Goal: Task Accomplishment & Management: Complete application form

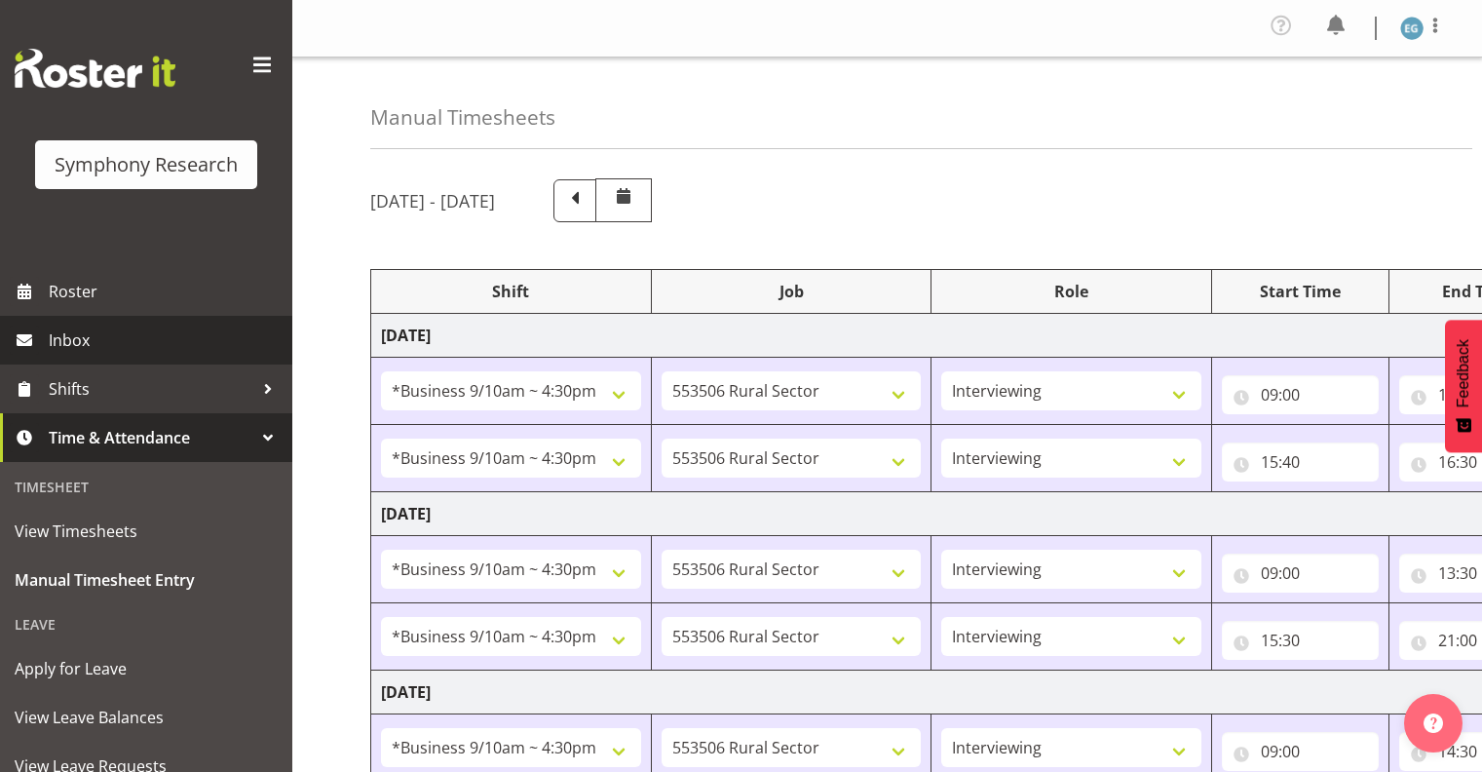
select select "26078"
select select "10587"
select select "26078"
select select "10587"
select select "26078"
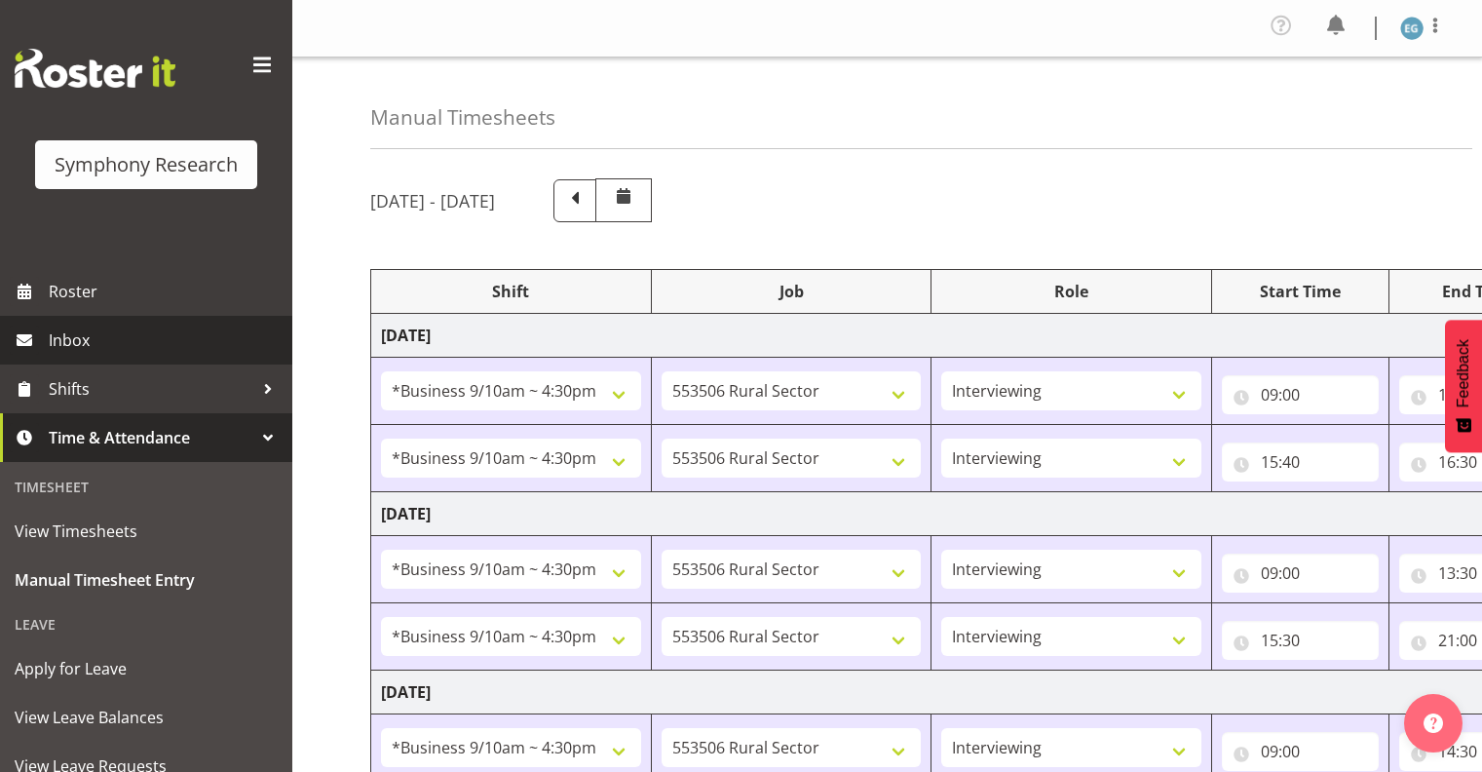
select select "10587"
select select "26078"
select select "10587"
select select "26078"
select select "10587"
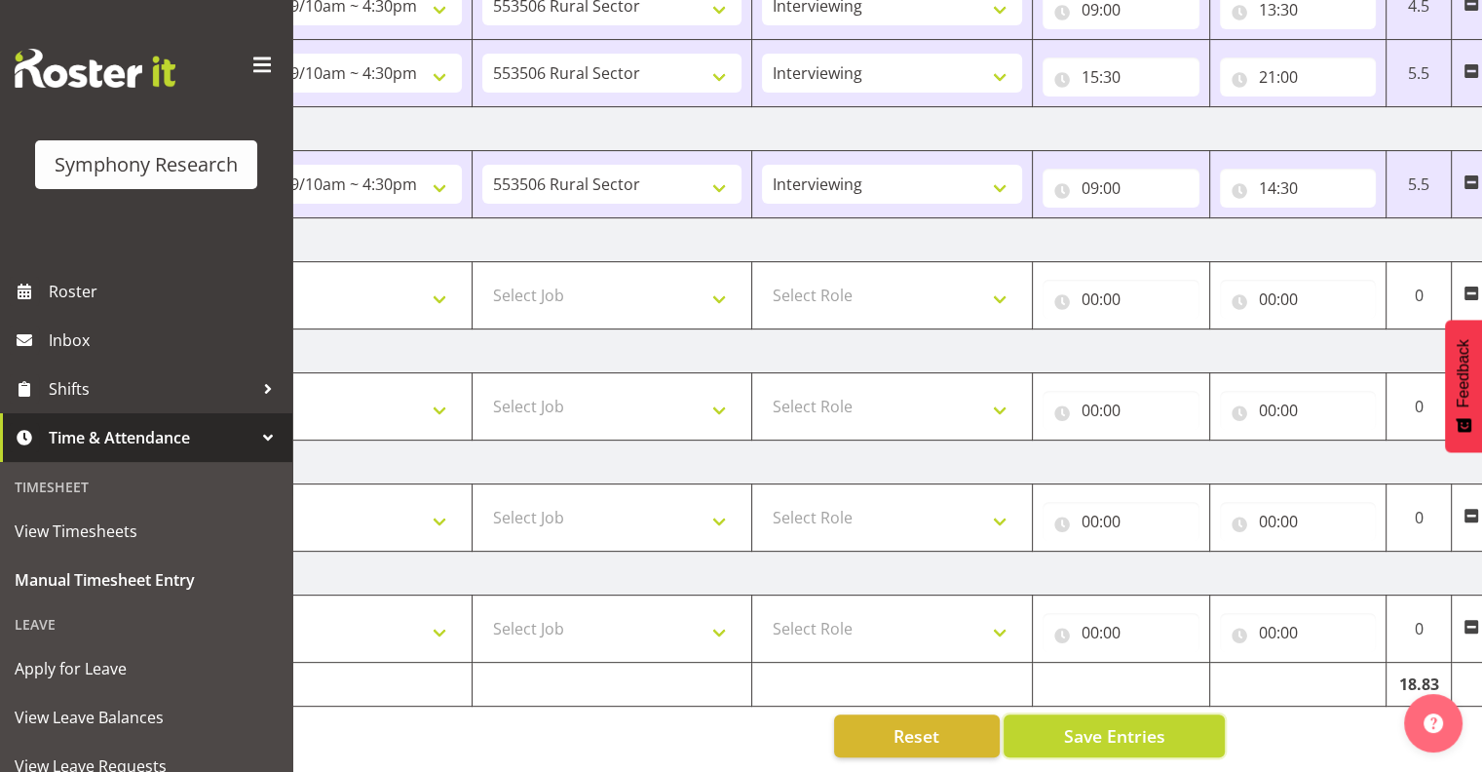
scroll to position [0, 252]
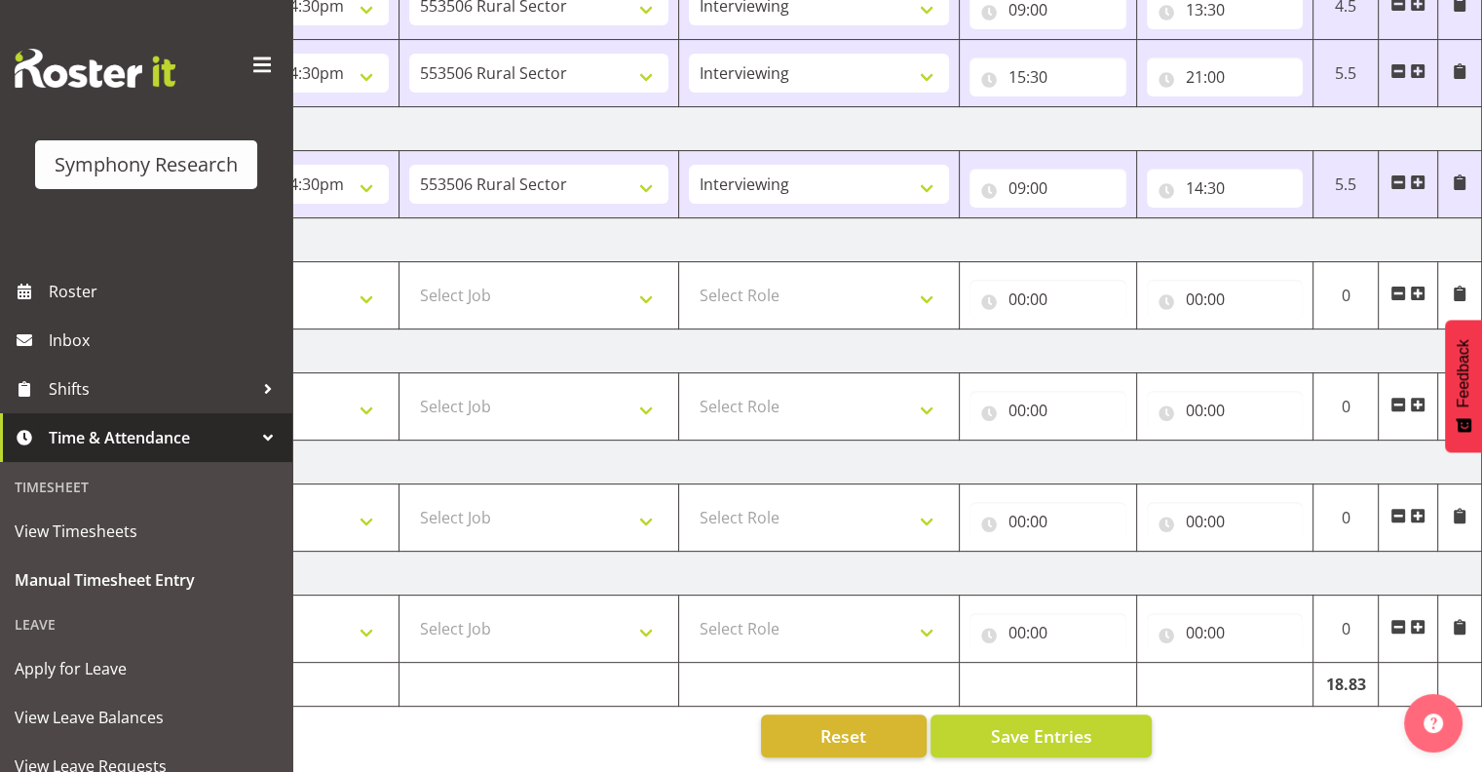
drag, startPoint x: 1420, startPoint y: 169, endPoint x: 1421, endPoint y: 179, distance: 10.8
click at [1420, 174] on span at bounding box center [1418, 182] width 16 height 16
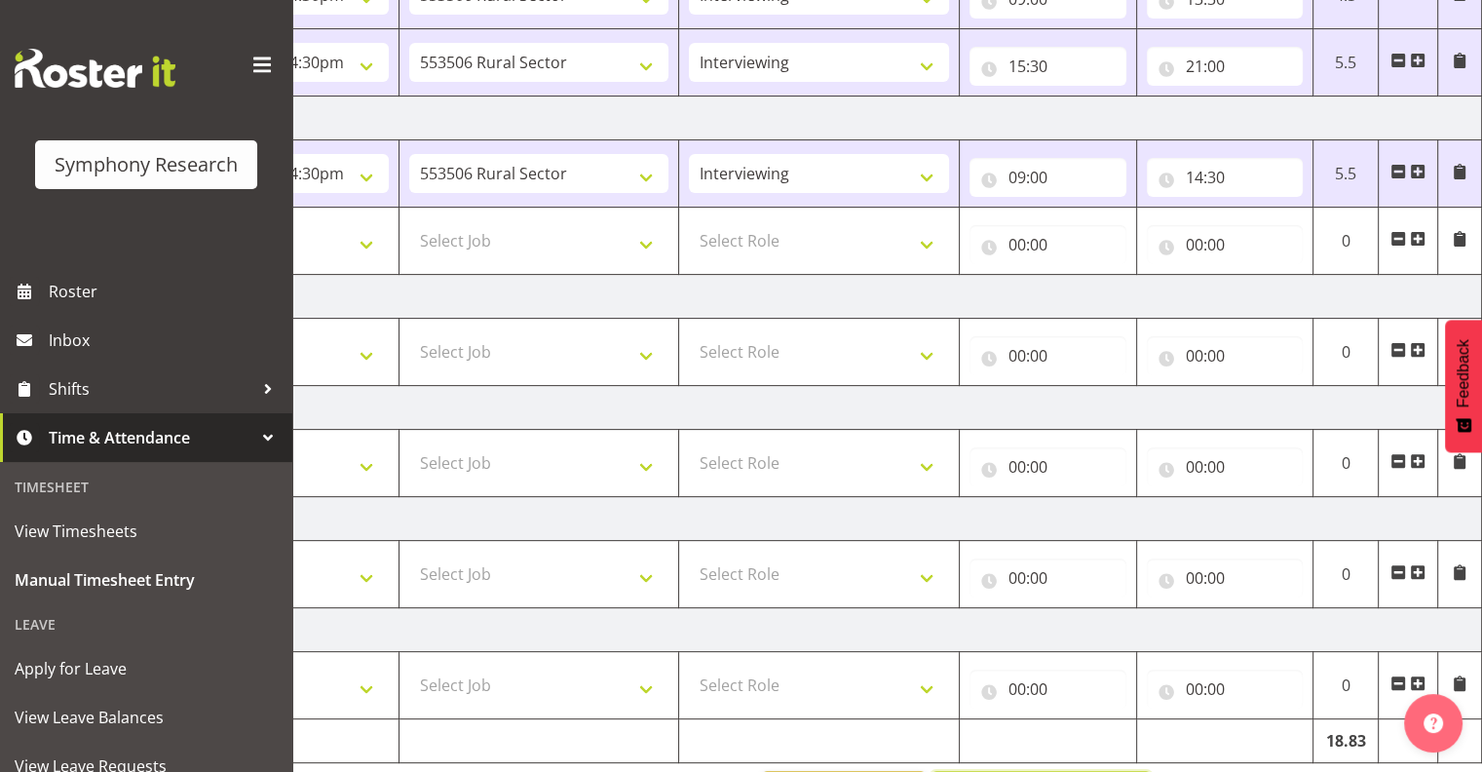
drag, startPoint x: 1129, startPoint y: 766, endPoint x: 1464, endPoint y: 474, distance: 444.1
click at [879, 747] on div "[DATE] - [DATE] Shift Job Role Start Time End Time Total [DATE] !!Weekend Resid…" at bounding box center [674, 209] width 1112 height 1239
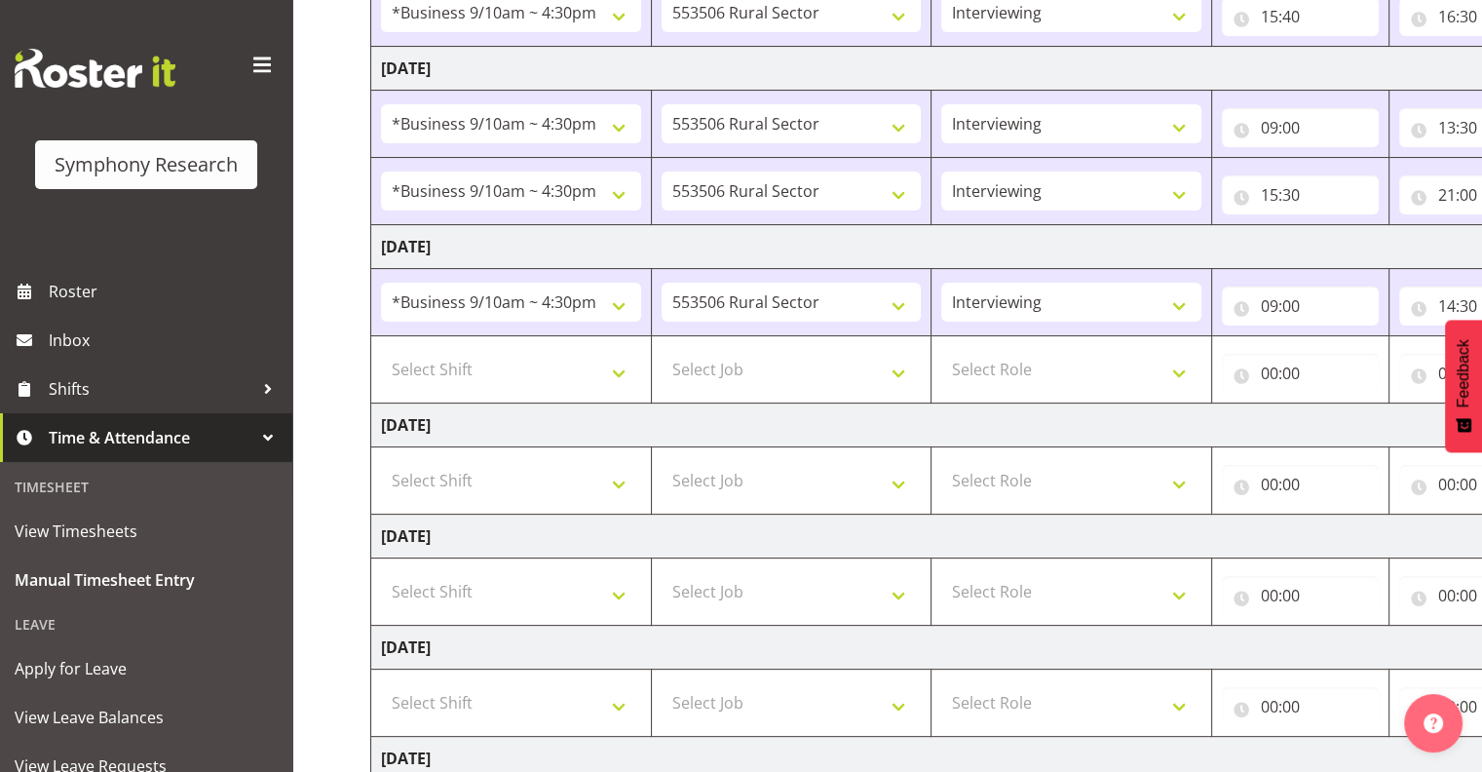
scroll to position [459, 0]
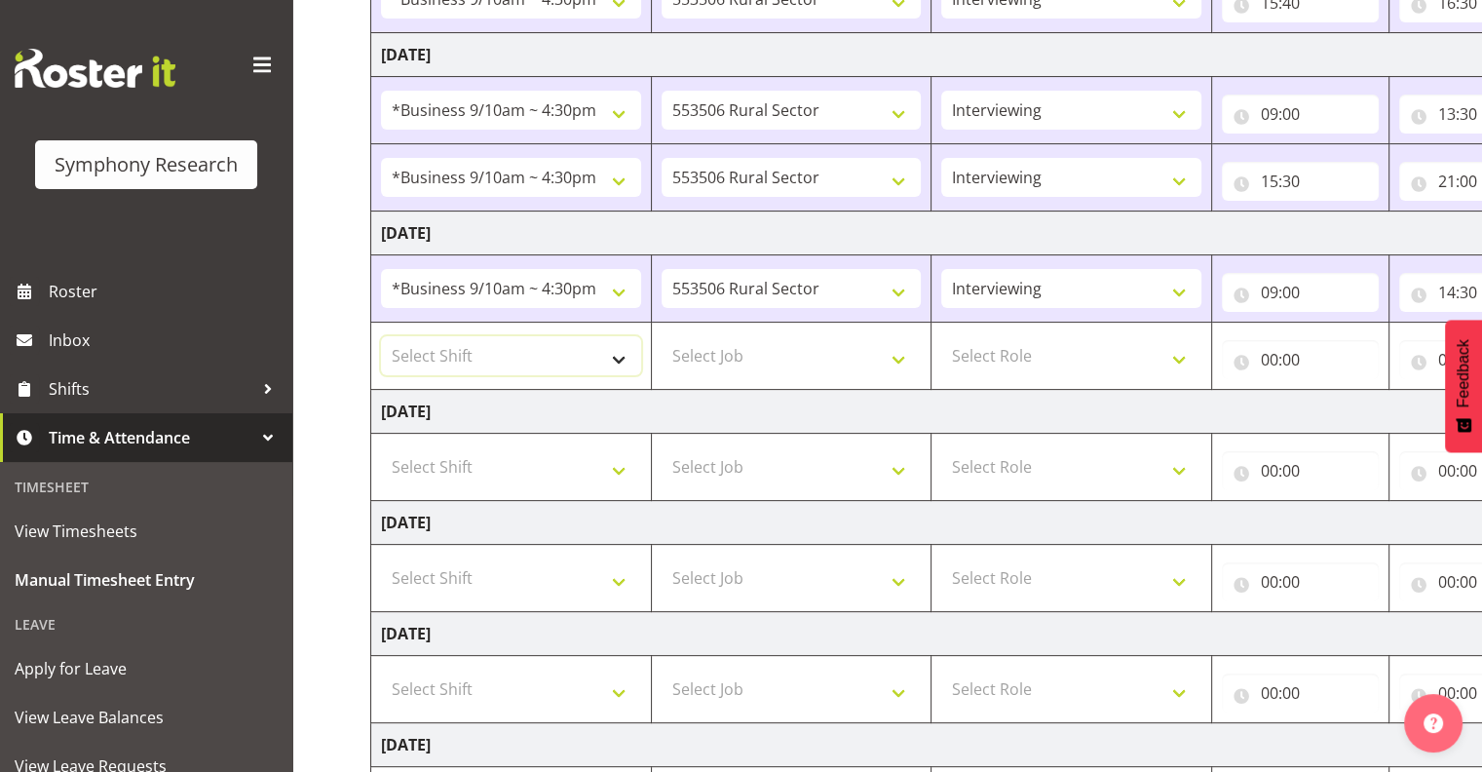
click at [621, 355] on select "Select Shift !!Weekend Residential (Roster IT Shift Label) *Business 9/10am ~ 4…" at bounding box center [511, 355] width 260 height 39
select select "26078"
click at [381, 336] on select "Select Shift !!Weekend Residential (Roster IT Shift Label) *Business 9/10am ~ 4…" at bounding box center [511, 355] width 260 height 39
click at [898, 355] on select "Select Job 550060 IF Admin 553492 World Poll Aus Wave 2 Main 2025 553493 World …" at bounding box center [792, 355] width 260 height 39
select select "10587"
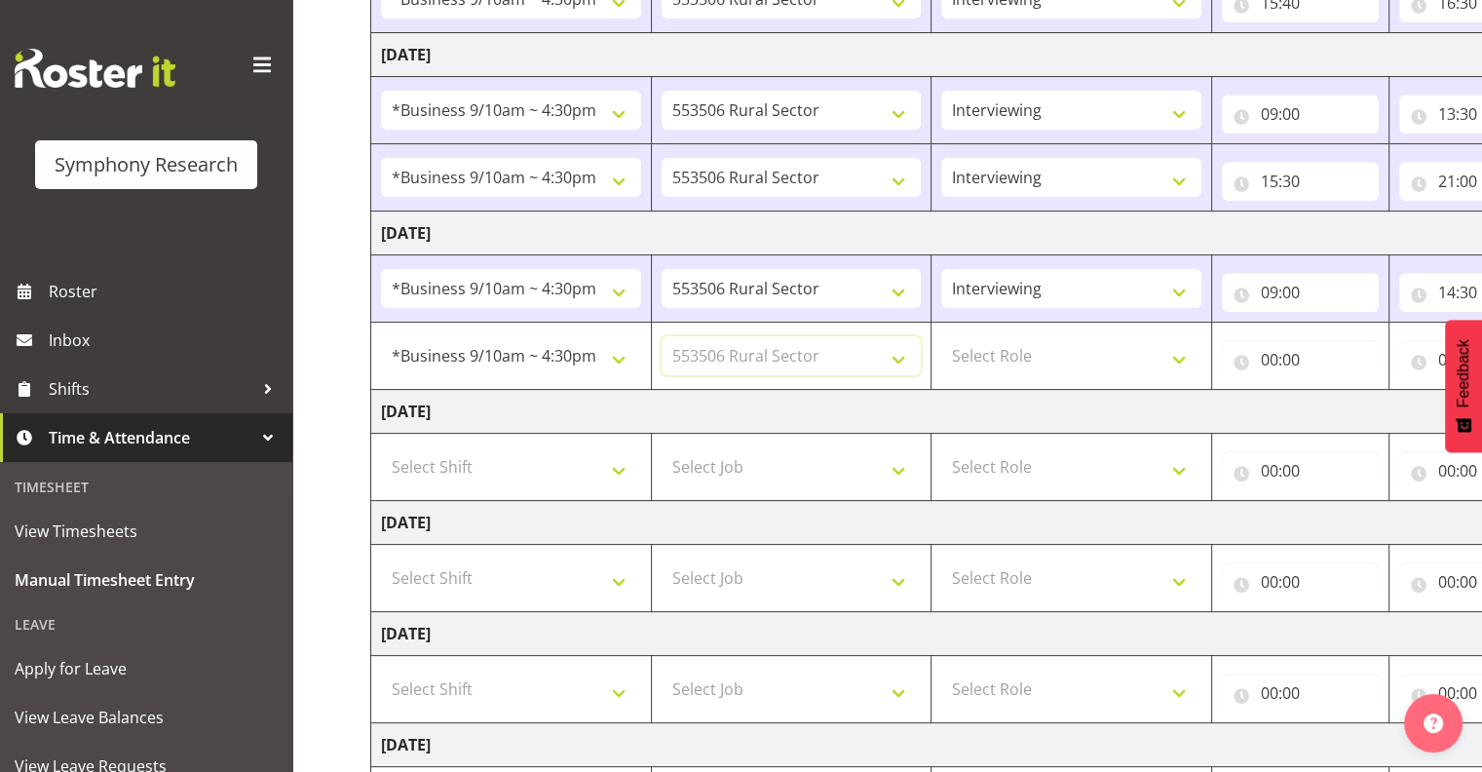
click at [662, 336] on select "Select Job 550060 IF Admin 553492 World Poll Aus Wave 2 Main 2025 553493 World …" at bounding box center [792, 355] width 260 height 39
click at [1173, 355] on select "Select Role Interviewing Briefing" at bounding box center [1071, 355] width 260 height 39
select select "47"
click at [941, 336] on select "Select Role Interviewing Briefing" at bounding box center [1071, 355] width 260 height 39
click at [1306, 357] on input "00:00" at bounding box center [1300, 359] width 157 height 39
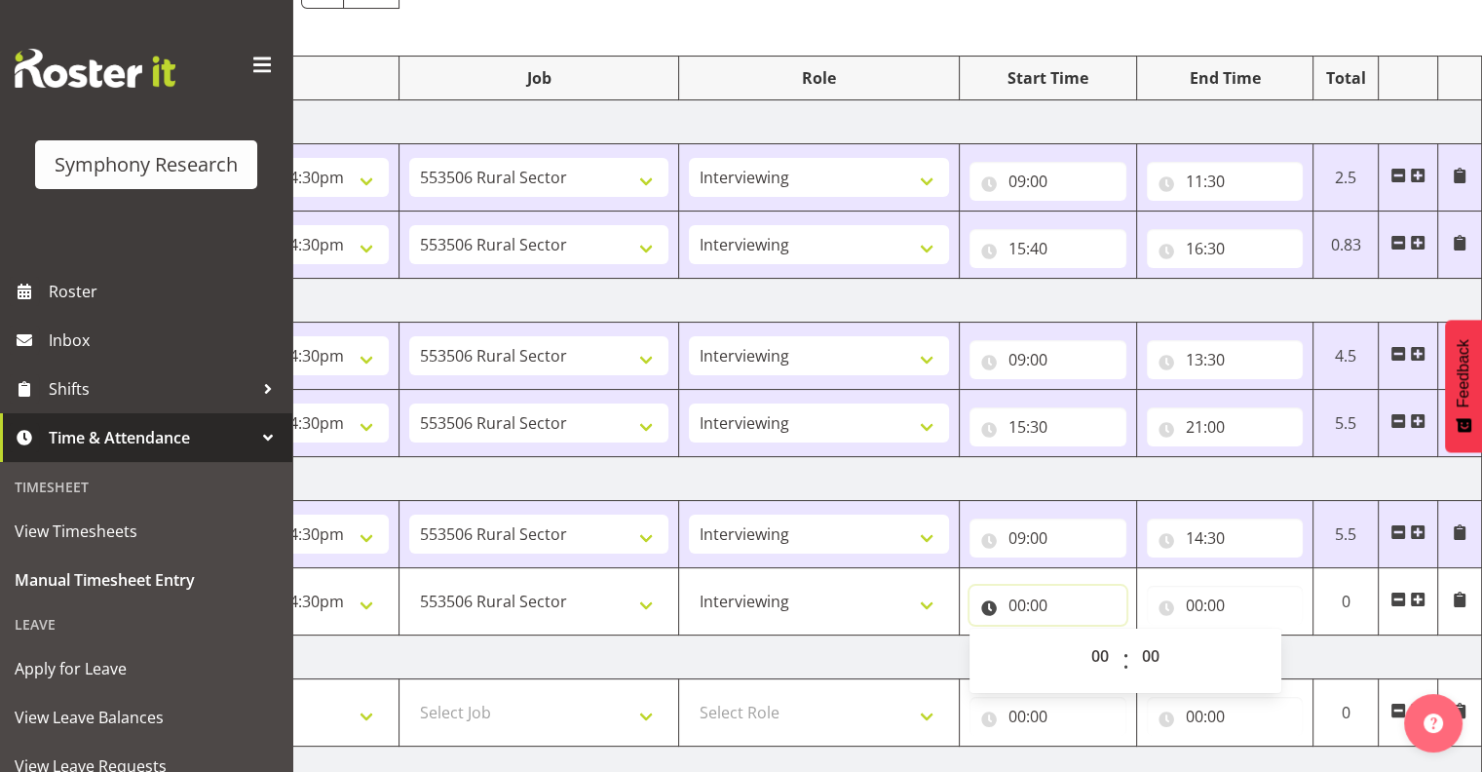
scroll to position [210, 0]
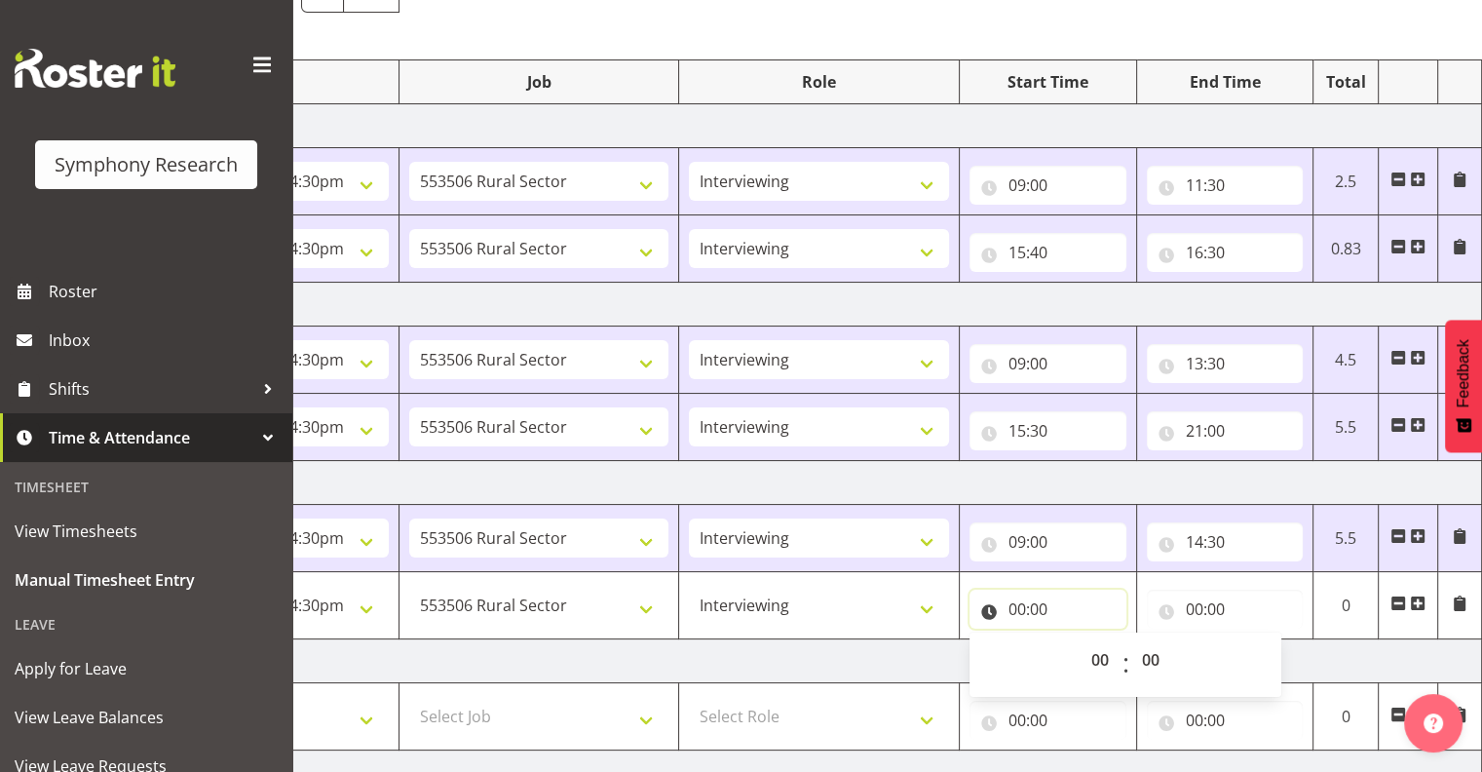
click at [1027, 604] on input "00:00" at bounding box center [1048, 609] width 157 height 39
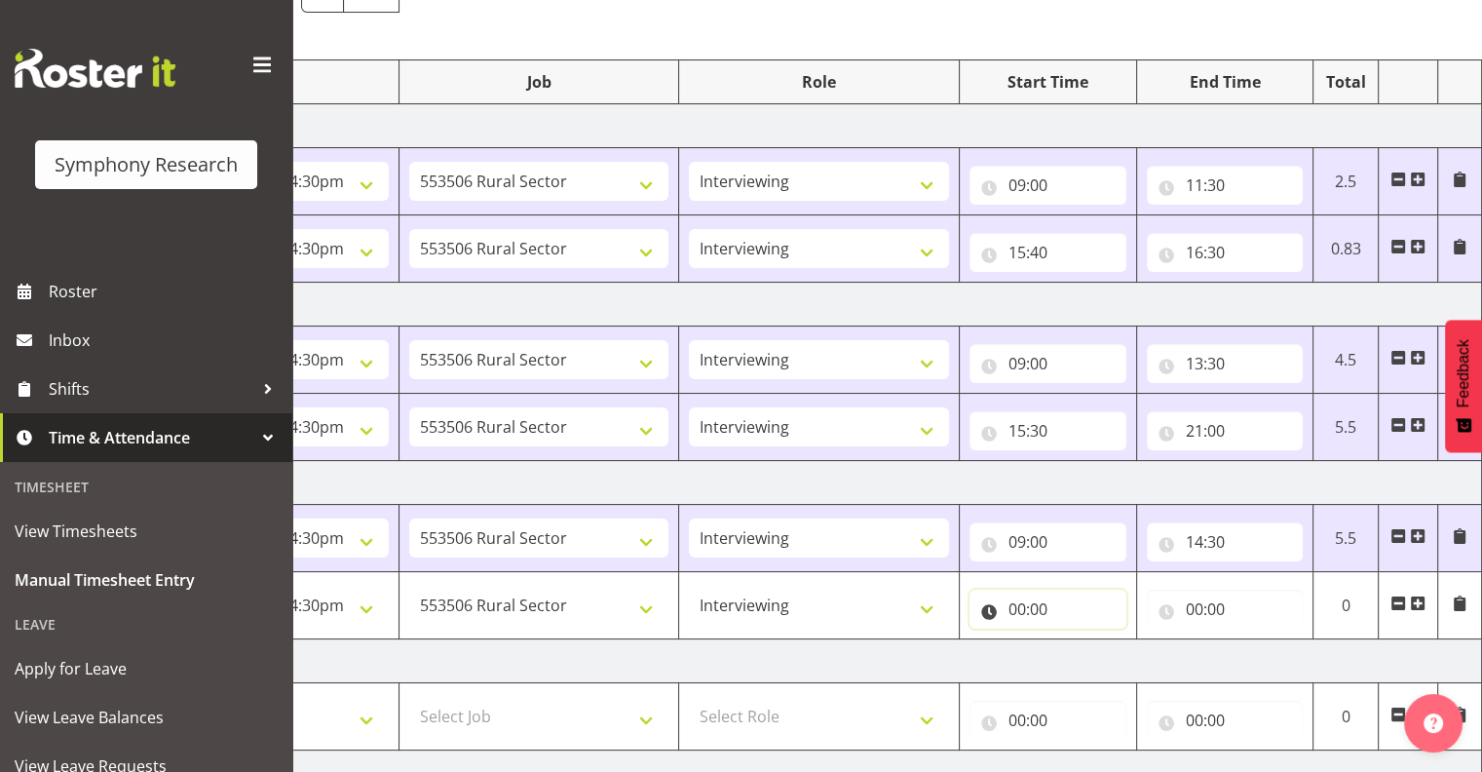
click at [1040, 604] on input "00:00" at bounding box center [1048, 609] width 157 height 39
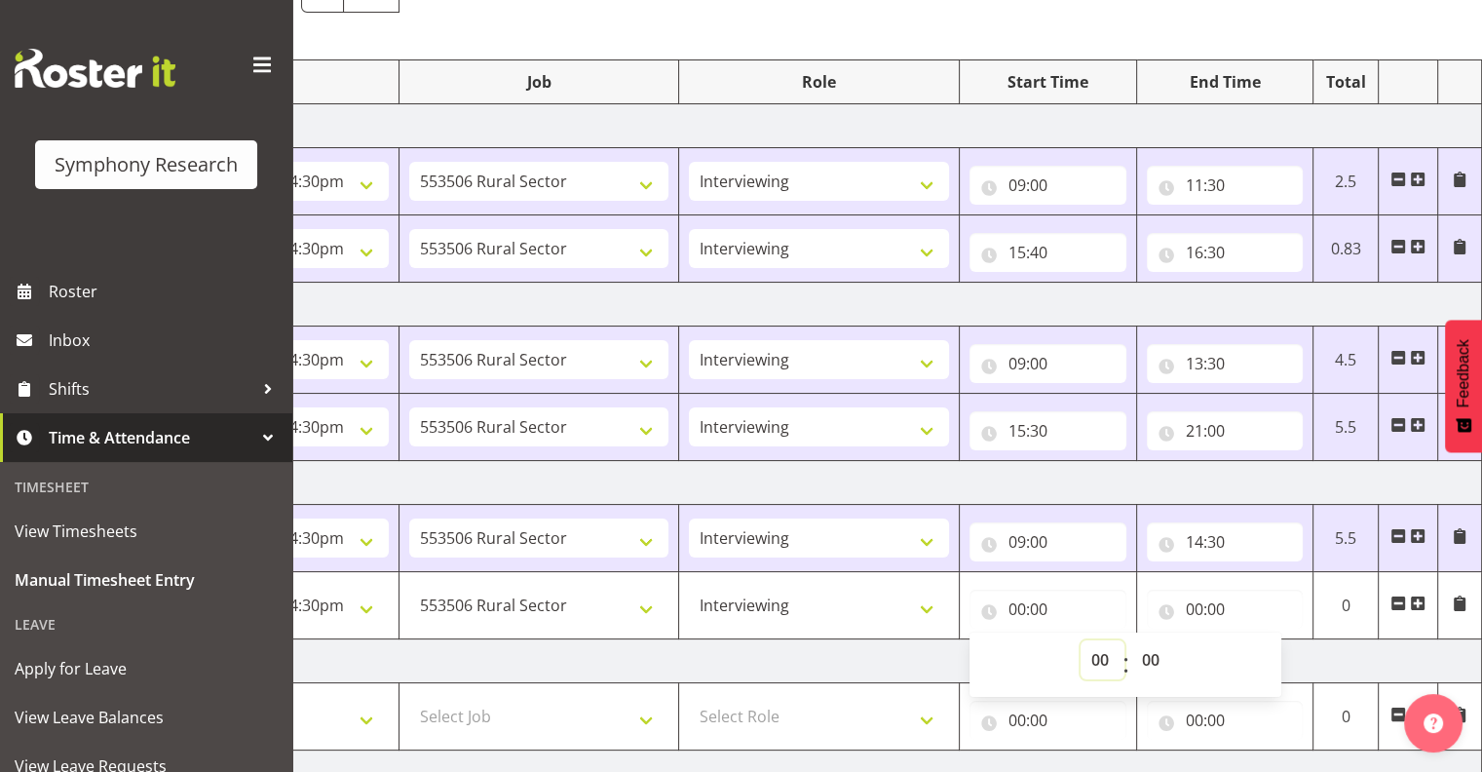
click at [1099, 655] on select "00 01 02 03 04 05 06 07 08 09 10 11 12 13 14 15 16 17 18 19 20 21 22 23" at bounding box center [1103, 659] width 44 height 39
select select "15"
click at [1081, 640] on select "00 01 02 03 04 05 06 07 08 09 10 11 12 13 14 15 16 17 18 19 20 21 22 23" at bounding box center [1103, 659] width 44 height 39
type input "15:00"
click at [1150, 655] on select "00 01 02 03 04 05 06 07 08 09 10 11 12 13 14 15 16 17 18 19 20 21 22 23 24 25 2…" at bounding box center [1153, 659] width 44 height 39
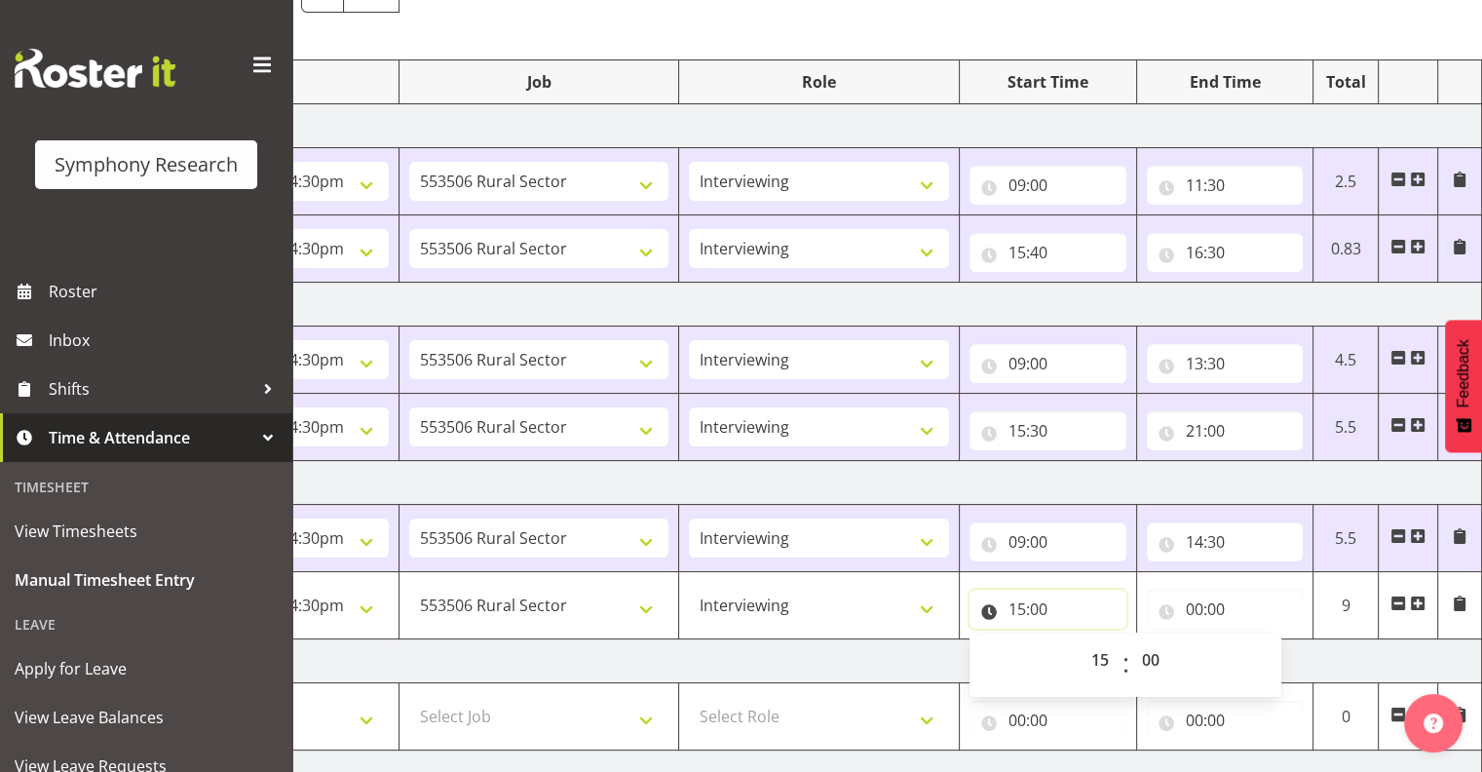
click at [1048, 605] on input "15:00" at bounding box center [1048, 609] width 157 height 39
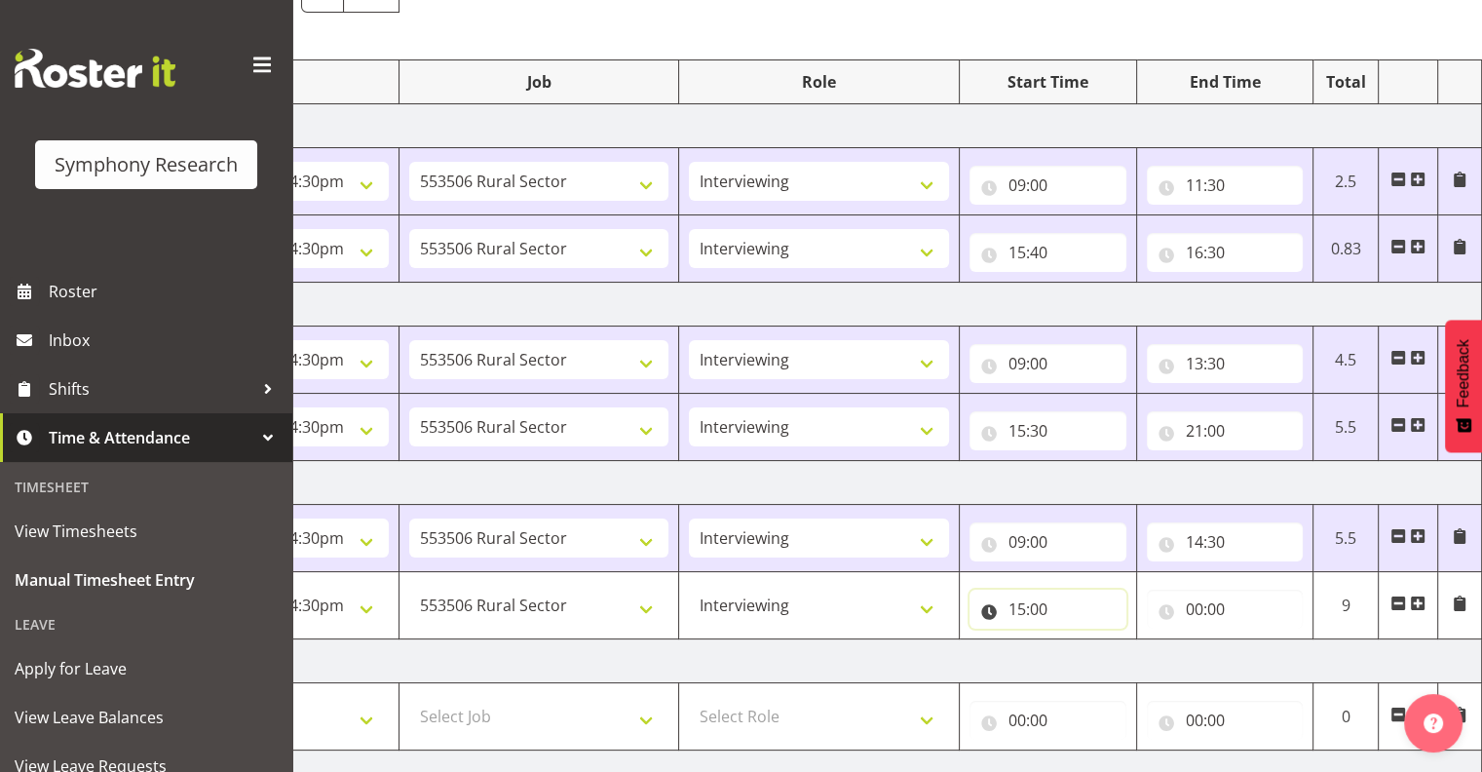
click at [1044, 605] on input "15:00" at bounding box center [1048, 609] width 157 height 39
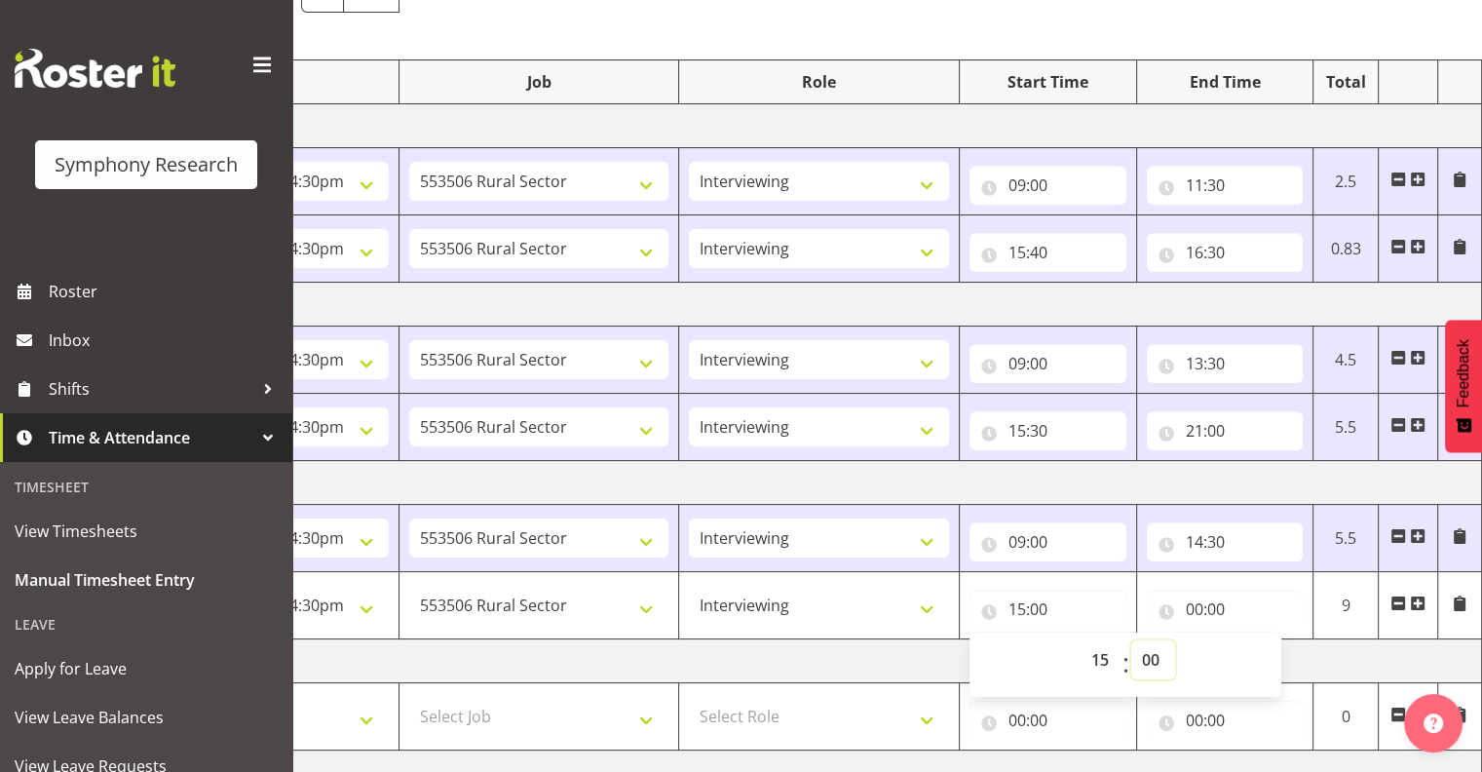
click at [1154, 659] on select "00 01 02 03 04 05 06 07 08 09 10 11 12 13 14 15 16 17 18 19 20 21 22 23 24 25 2…" at bounding box center [1153, 659] width 44 height 39
click at [1210, 609] on input "00:00" at bounding box center [1225, 609] width 157 height 39
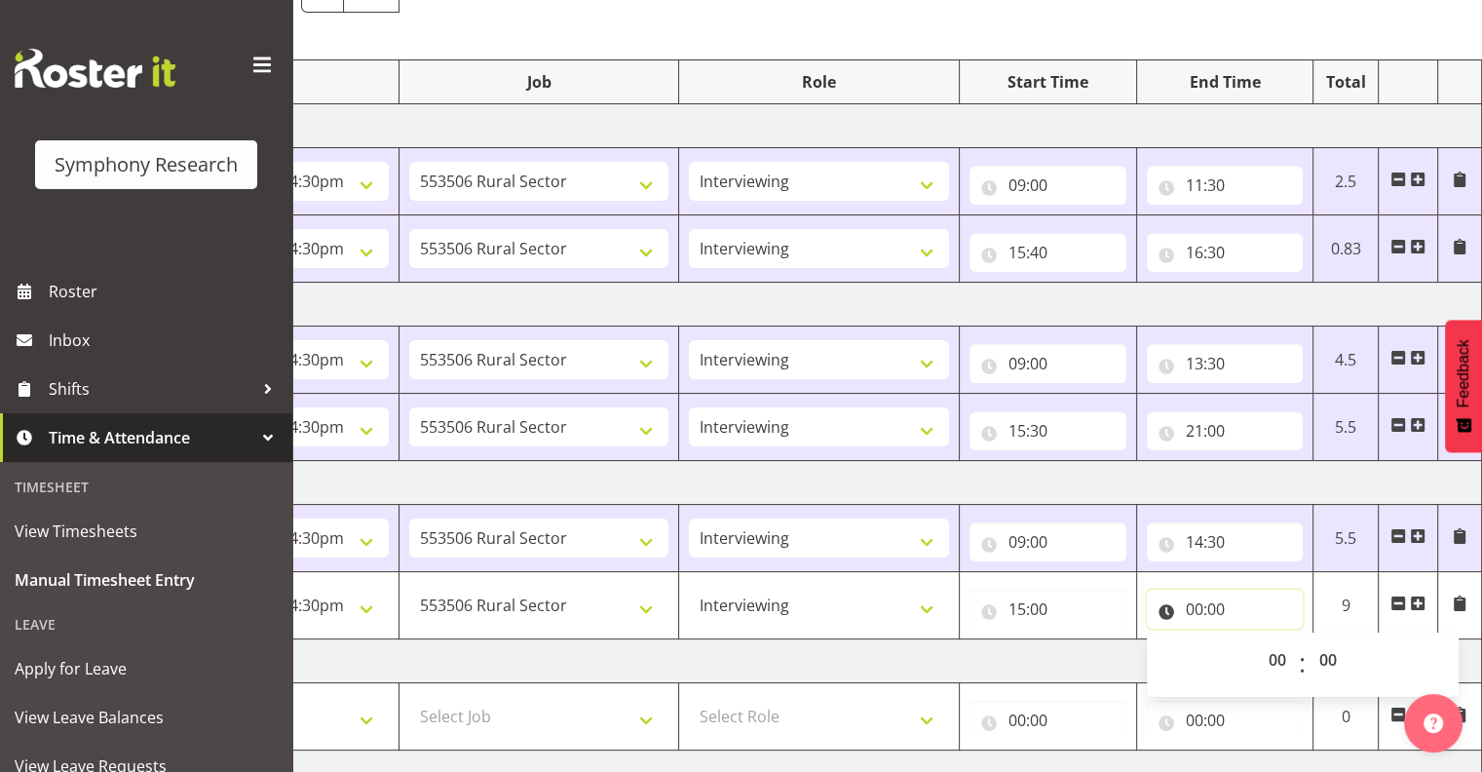
click at [1198, 600] on input "00:00" at bounding box center [1225, 609] width 157 height 39
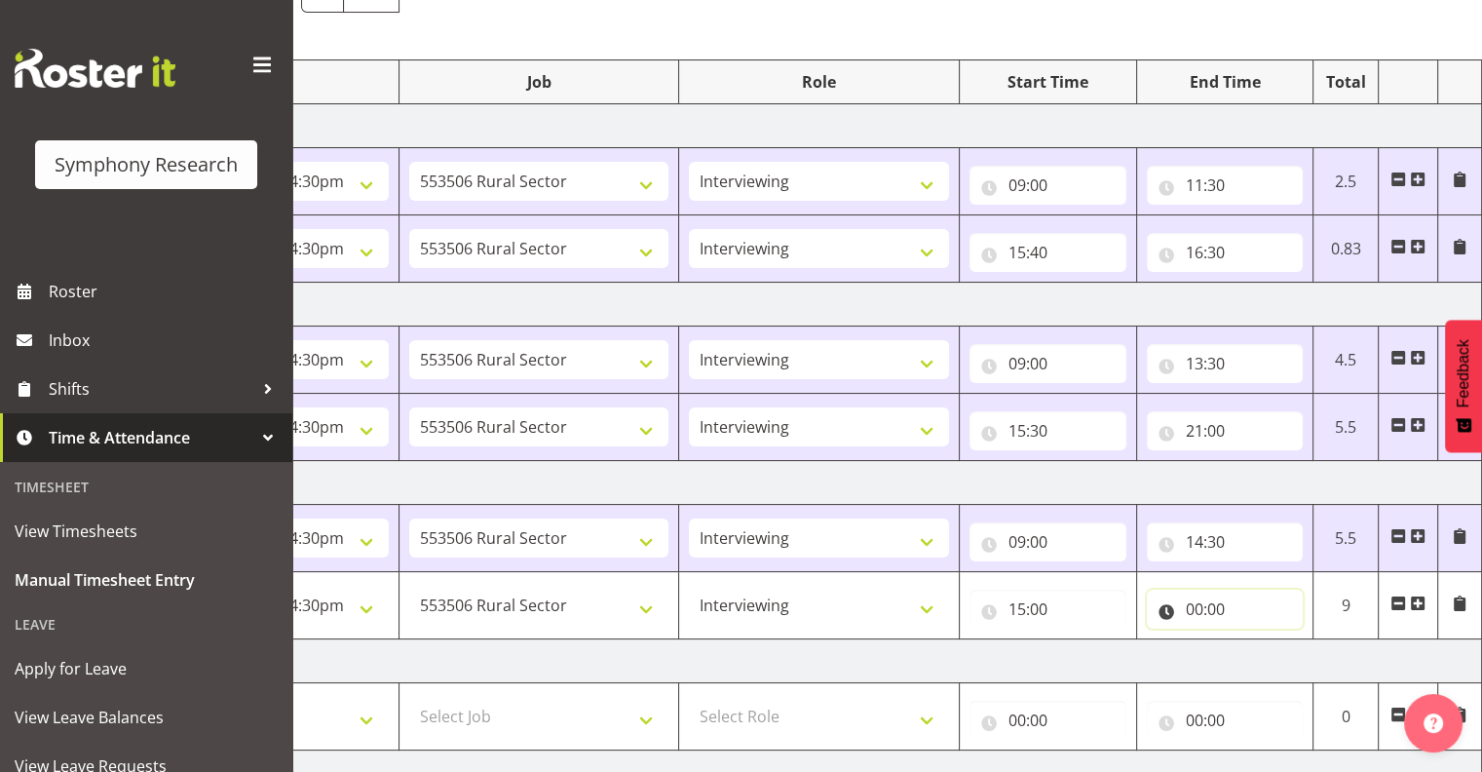
drag, startPoint x: 1198, startPoint y: 600, endPoint x: 1191, endPoint y: 610, distance: 11.9
click at [1188, 605] on input "00:00" at bounding box center [1225, 609] width 157 height 39
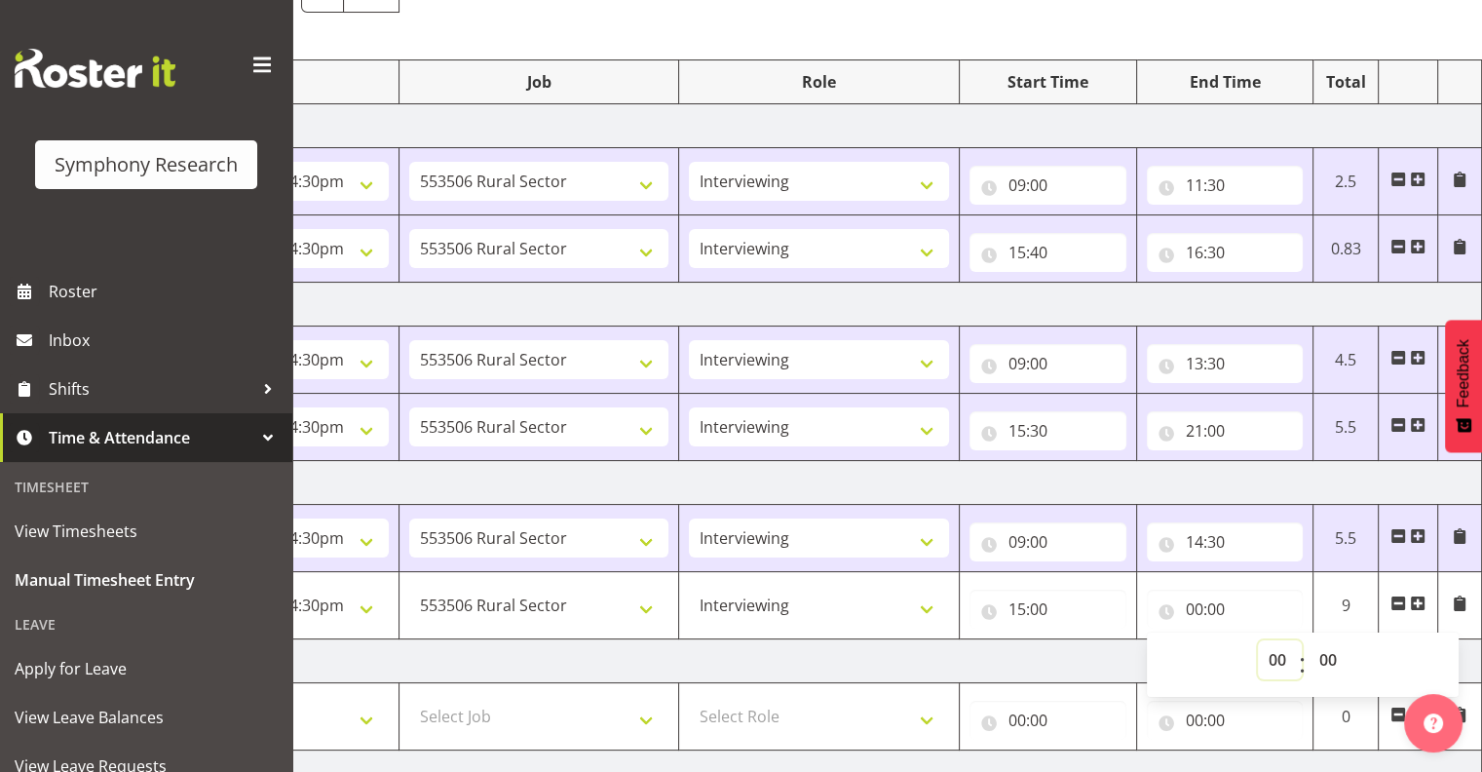
click at [1279, 656] on select "00 01 02 03 04 05 06 07 08 09 10 11 12 13 14 15 16 17 18 19 20 21 22 23" at bounding box center [1280, 659] width 44 height 39
select select "10"
click at [1258, 640] on select "00 01 02 03 04 05 06 07 08 09 10 11 12 13 14 15 16 17 18 19 20 21 22 23" at bounding box center [1280, 659] width 44 height 39
type input "10:00"
click at [1328, 650] on select "00 01 02 03 04 05 06 07 08 09 10 11 12 13 14 15 16 17 18 19 20 21 22 23 24 25 2…" at bounding box center [1331, 659] width 44 height 39
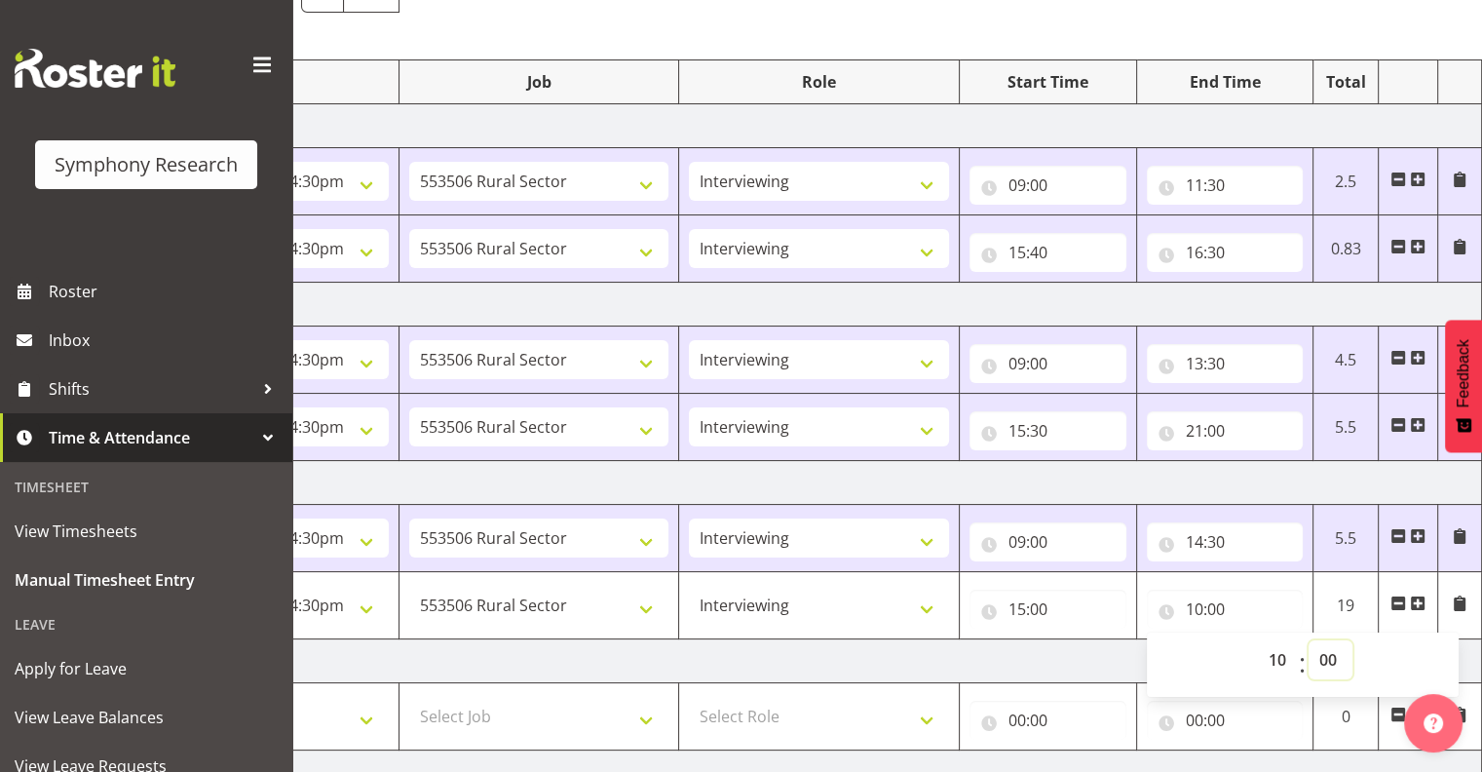
select select "15"
click at [1309, 640] on select "00 01 02 03 04 05 06 07 08 09 10 11 12 13 14 15 16 17 18 19 20 21 22 23 24 25 2…" at bounding box center [1331, 659] width 44 height 39
type input "10:15"
click at [1362, 620] on td "19.25" at bounding box center [1346, 605] width 65 height 67
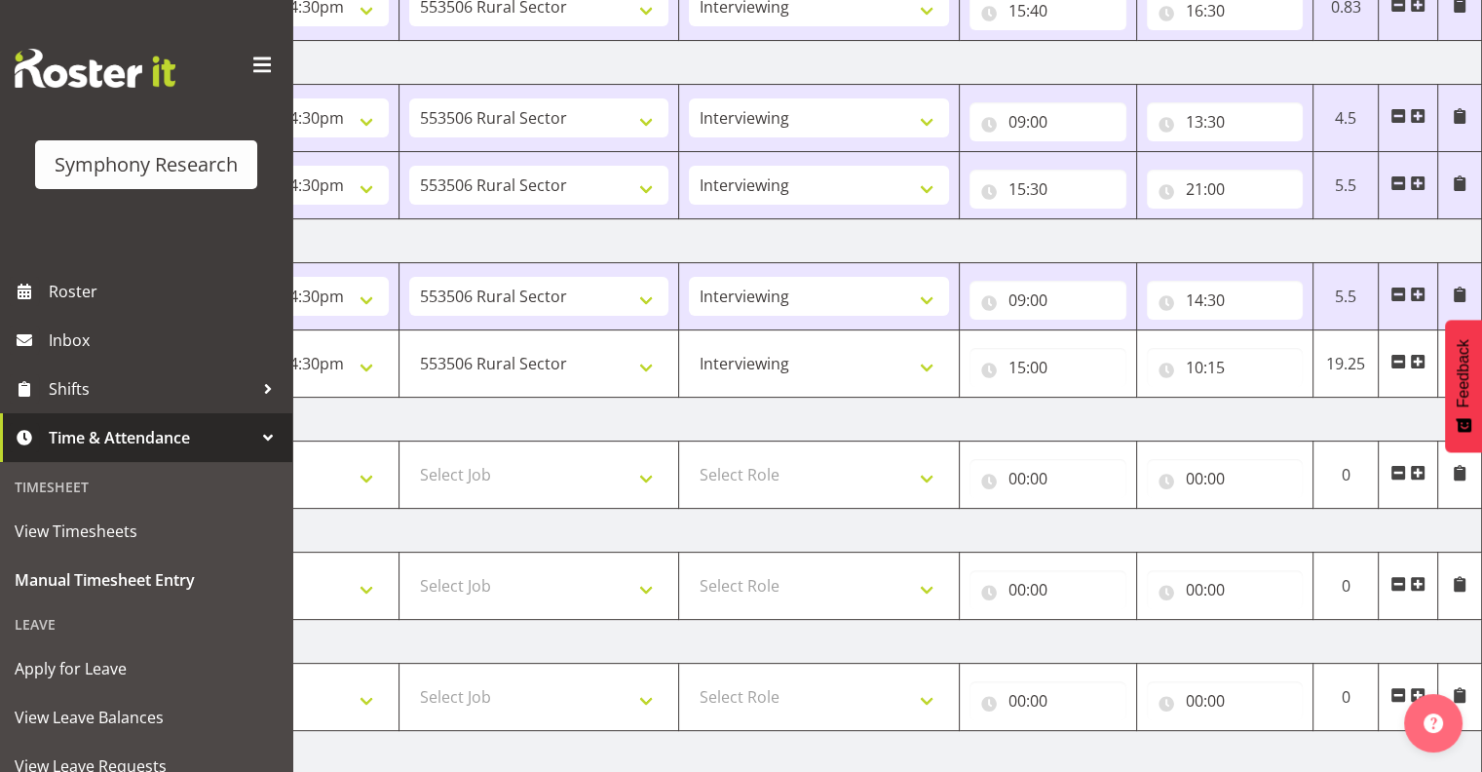
scroll to position [445, 0]
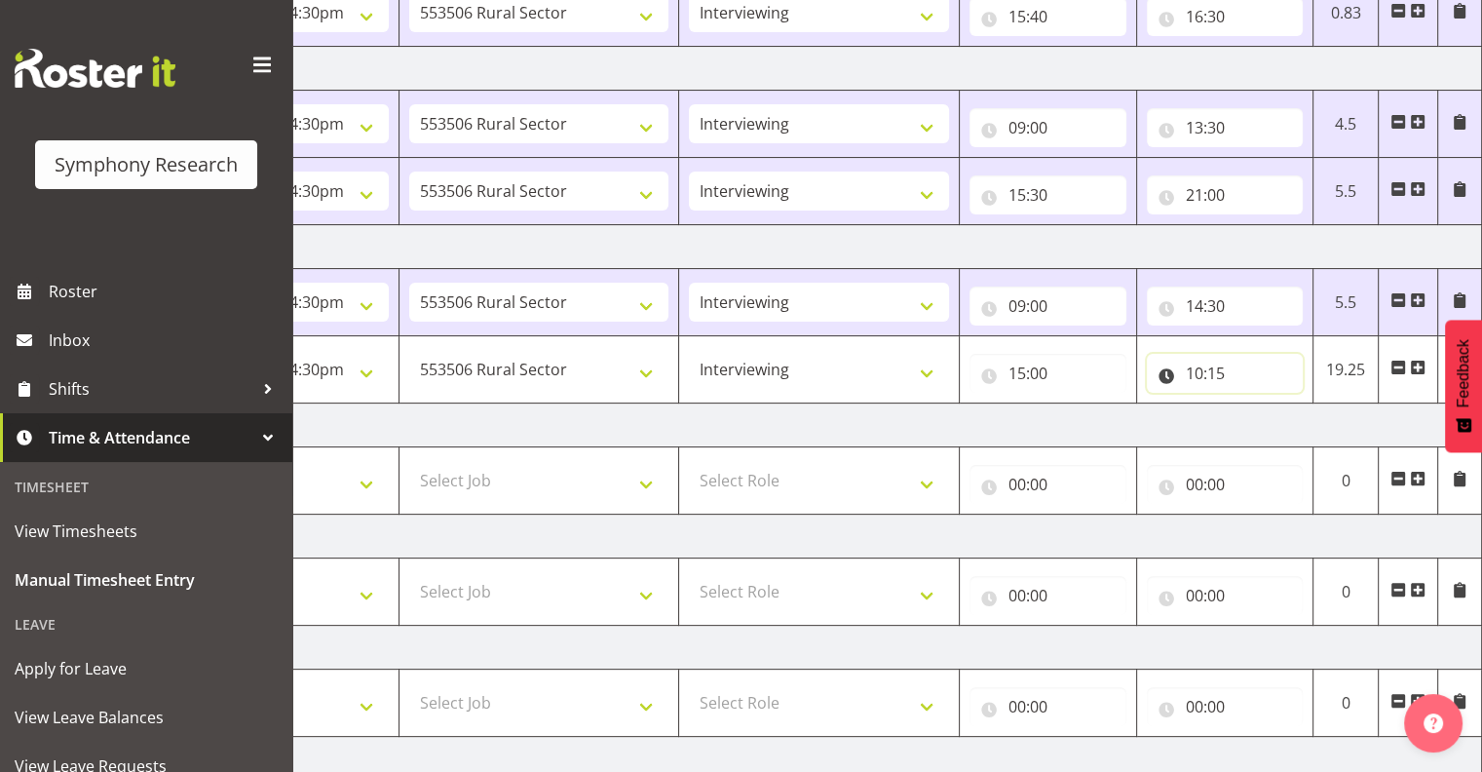
click at [1190, 370] on input "10:15" at bounding box center [1225, 373] width 157 height 39
click at [1279, 417] on select "00 01 02 03 04 05 06 07 08 09 10 11 12 13 14 15 16 17 18 19 20 21 22 23" at bounding box center [1280, 423] width 44 height 39
select select "20"
click at [1258, 404] on select "00 01 02 03 04 05 06 07 08 09 10 11 12 13 14 15 16 17 18 19 20 21 22 23" at bounding box center [1280, 423] width 44 height 39
type input "20:15"
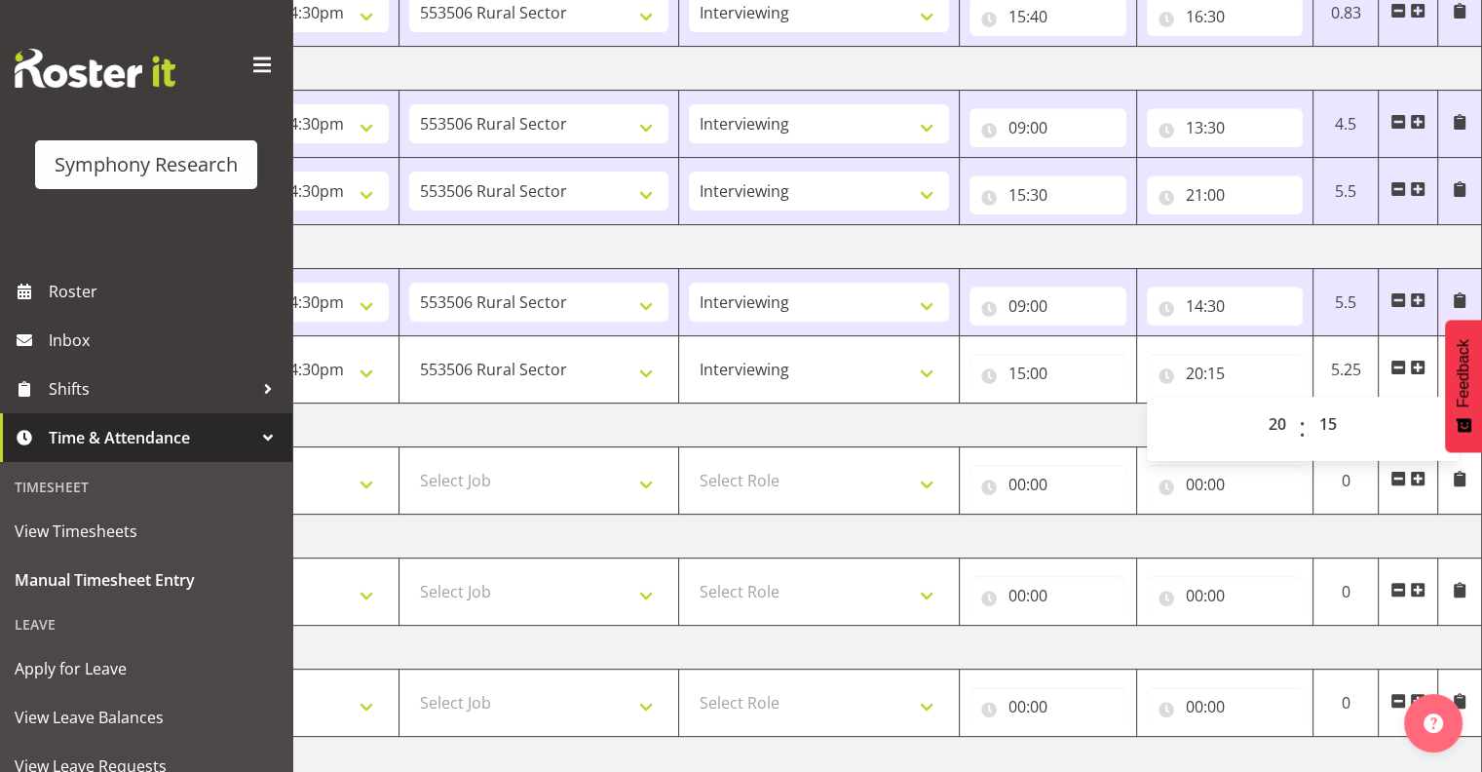
click at [1270, 448] on span "00 01 02 03 04 05 06 07 08 09 10 11 12 13 14 15 16 17 18 19 20 21 22 23" at bounding box center [1280, 428] width 44 height 49
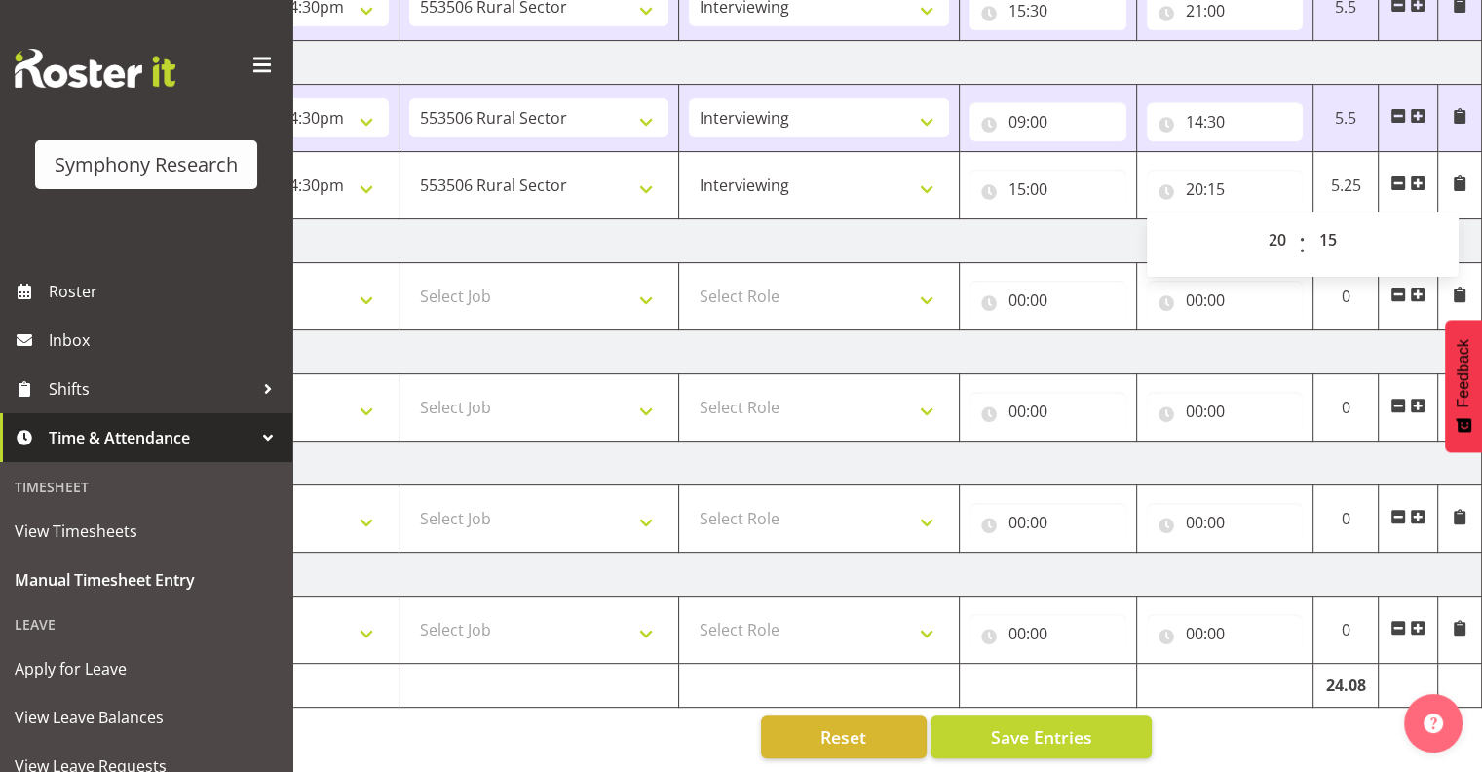
scroll to position [641, 0]
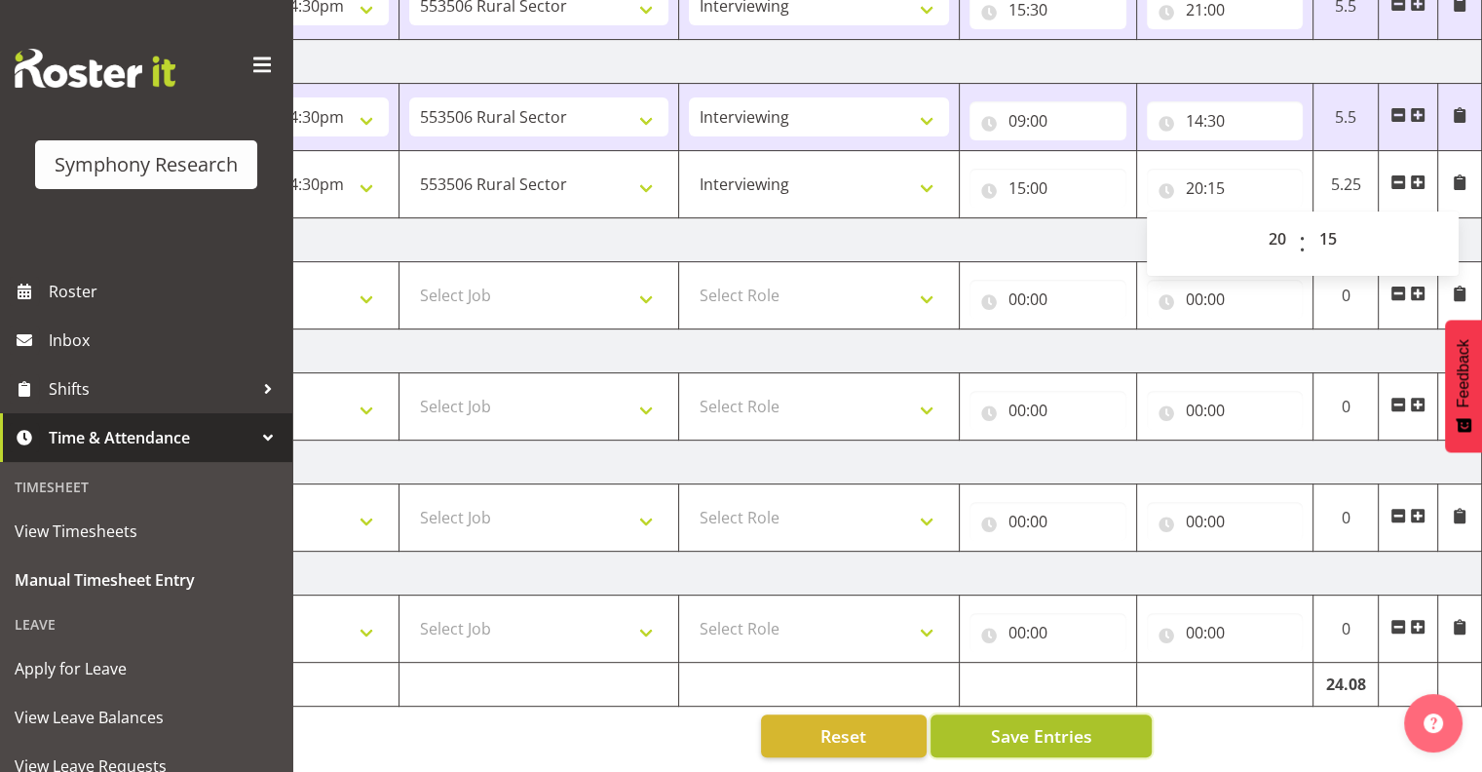
click at [1072, 723] on span "Save Entries" at bounding box center [1040, 735] width 101 height 25
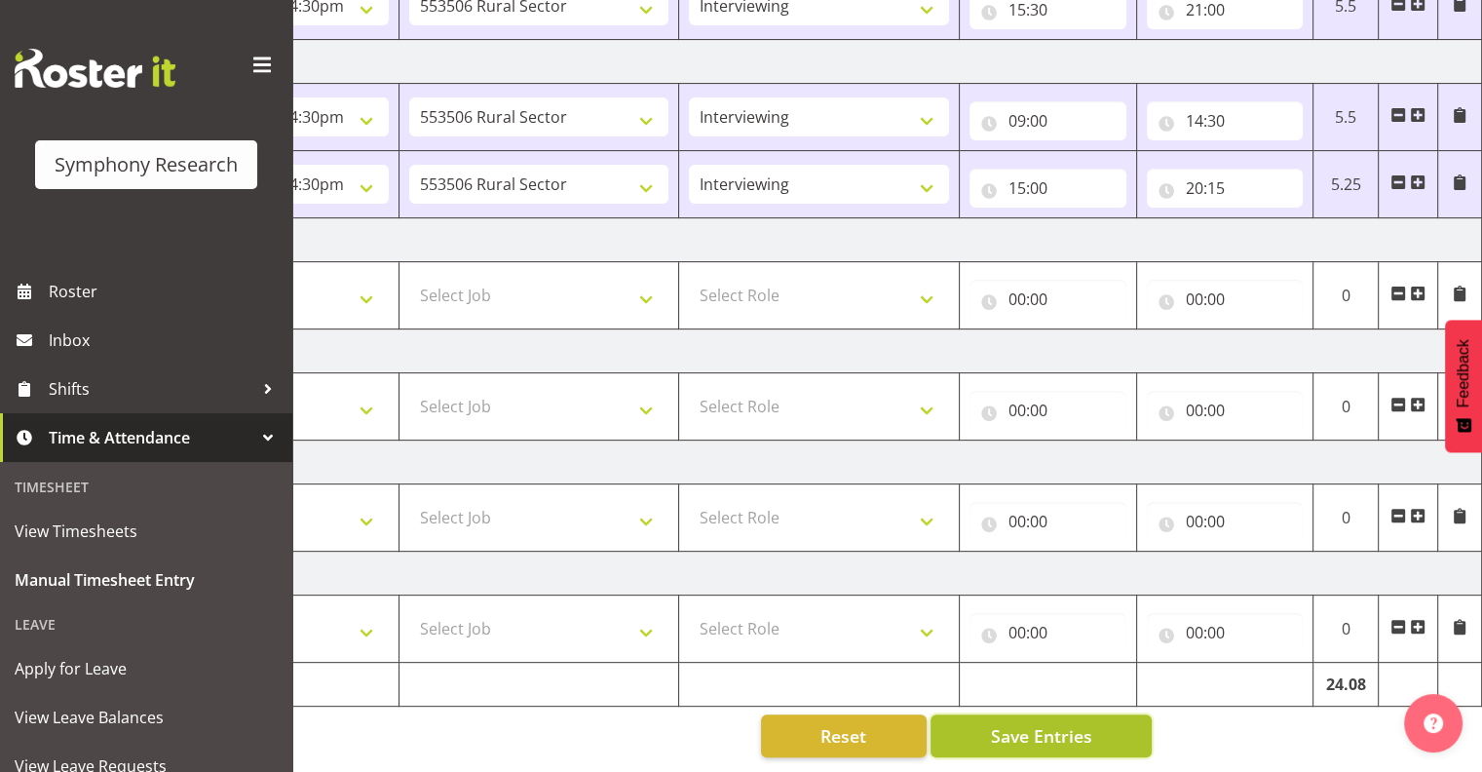
click at [1059, 723] on span "Save Entries" at bounding box center [1040, 735] width 101 height 25
